Goal: Check status

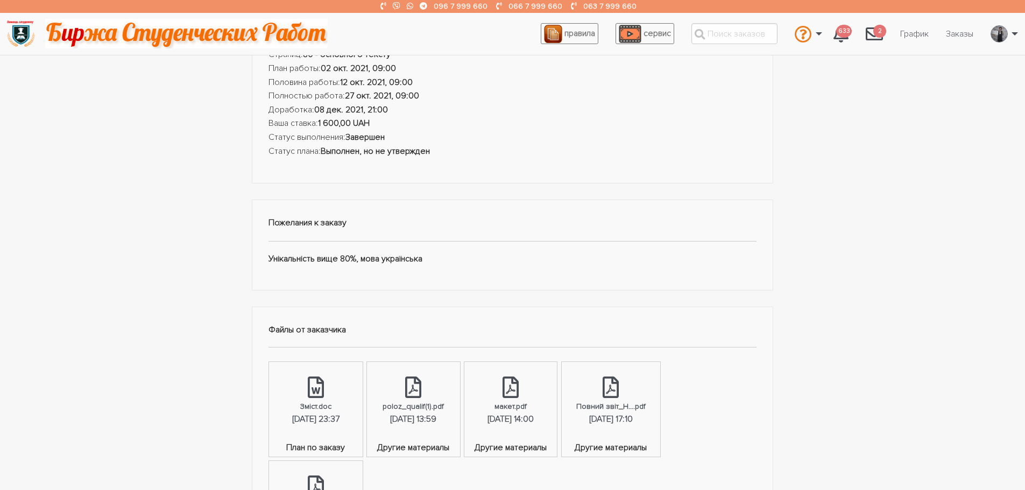
scroll to position [54, 0]
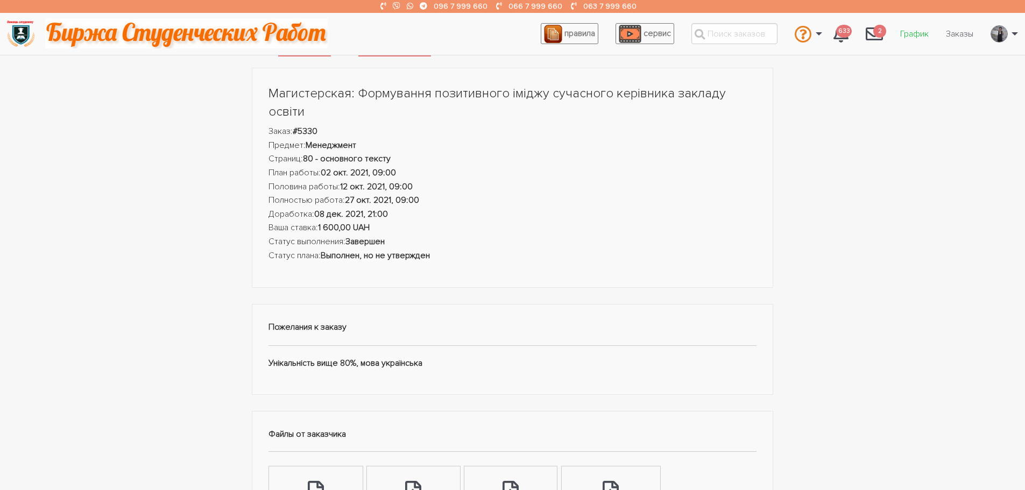
click at [912, 36] on link "График" at bounding box center [914, 34] width 46 height 20
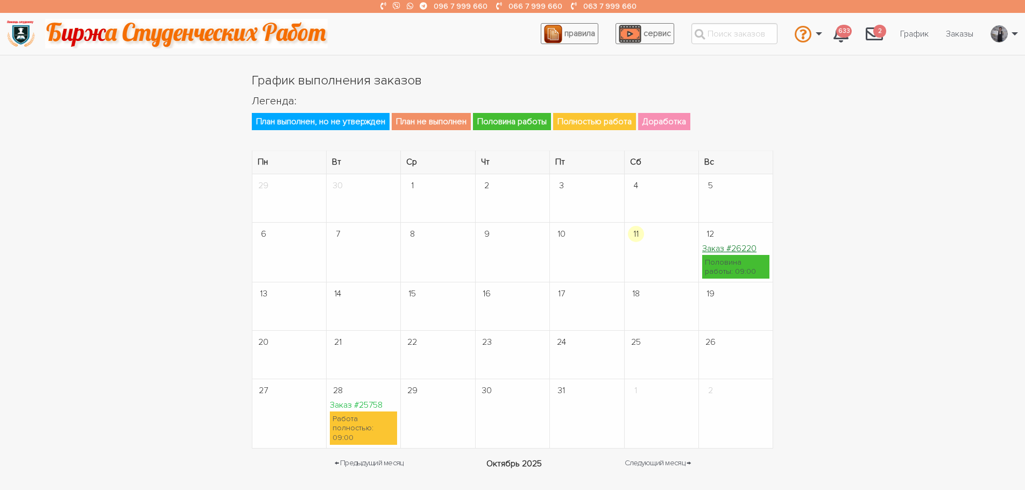
click at [716, 247] on link "Заказ #26220" at bounding box center [729, 248] width 54 height 11
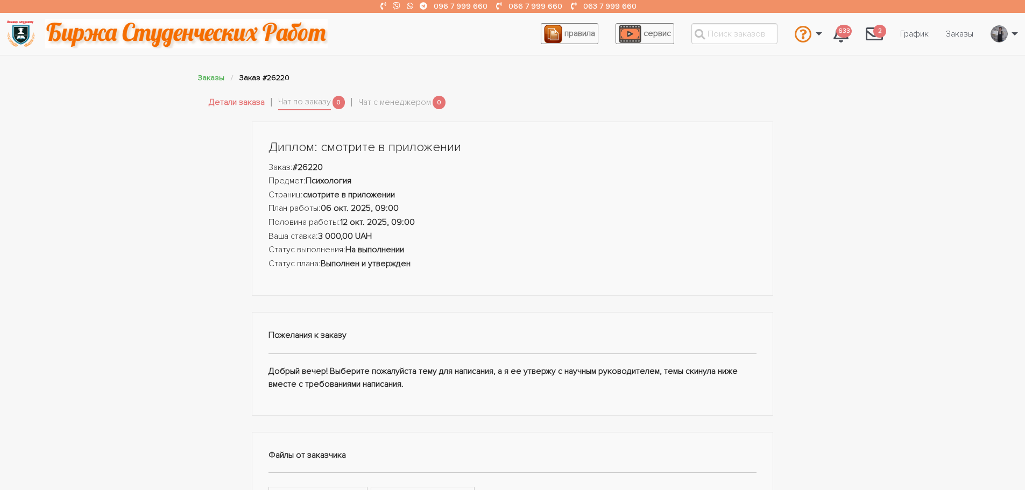
click at [390, 154] on h1 "Диплом: смотрите в приложении" at bounding box center [512, 147] width 488 height 18
